Goal: Information Seeking & Learning: Check status

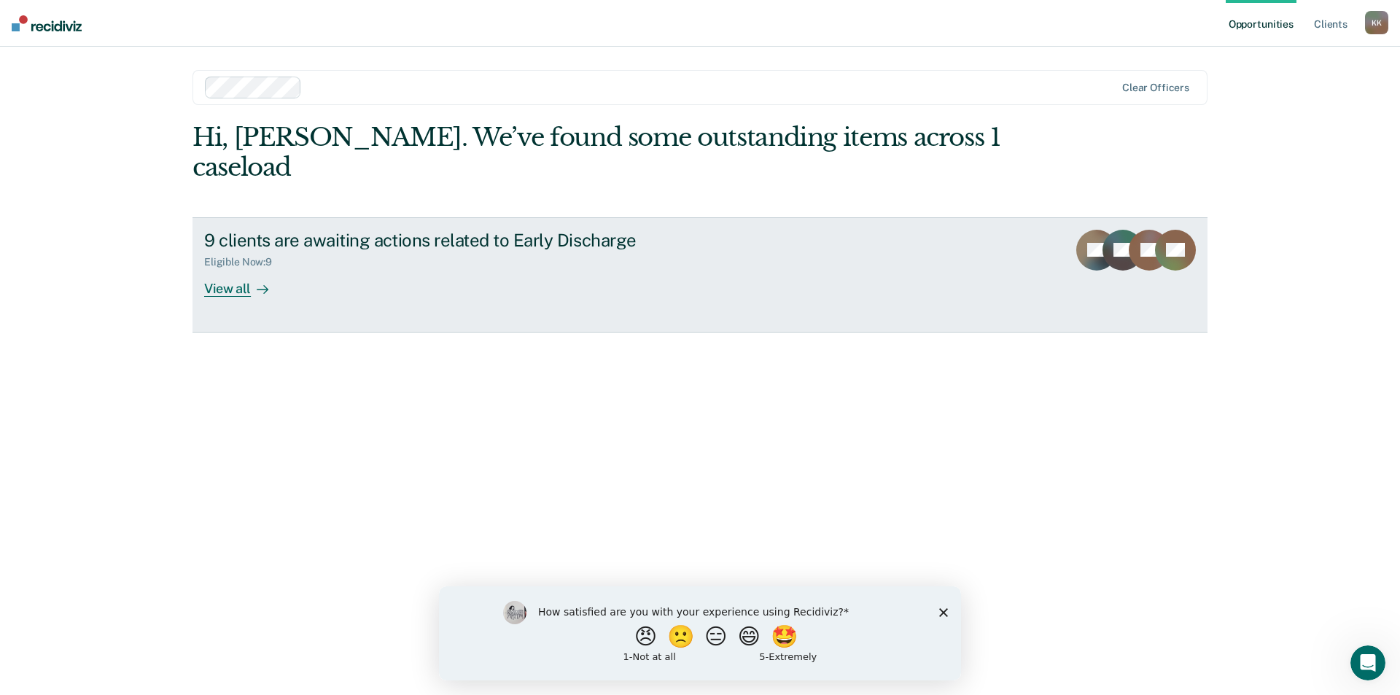
click at [236, 268] on div "View all" at bounding box center [245, 282] width 82 height 28
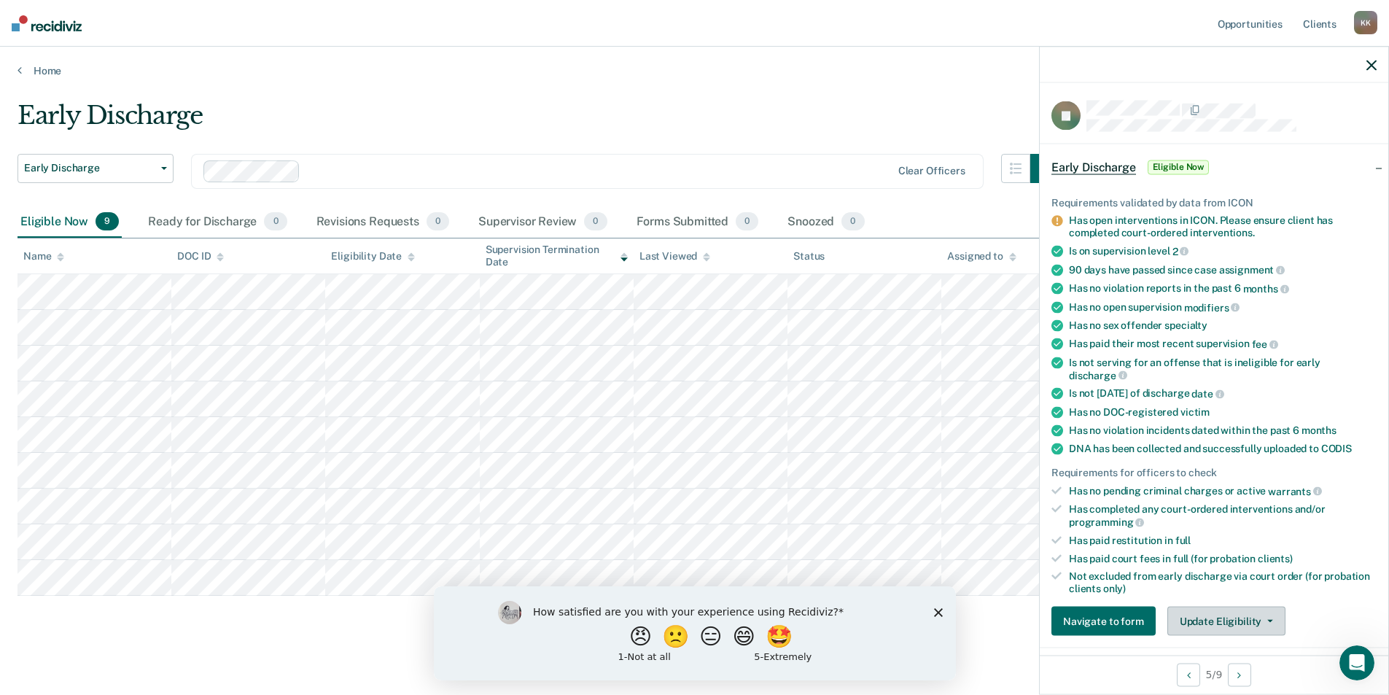
click at [1267, 620] on icon "button" at bounding box center [1270, 621] width 6 height 3
